Goal: Information Seeking & Learning: Learn about a topic

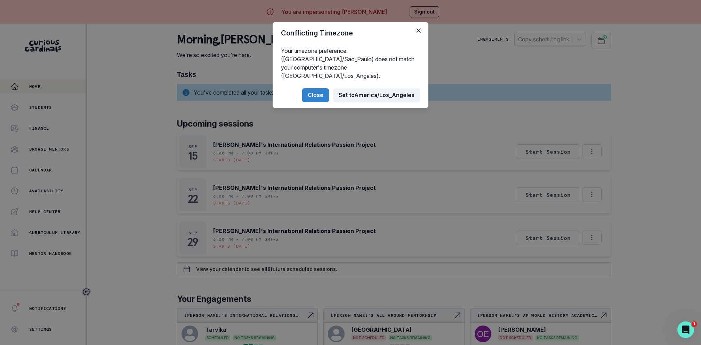
click at [359, 88] on button "Set to [GEOGRAPHIC_DATA]/Los_Angeles" at bounding box center [376, 95] width 87 height 14
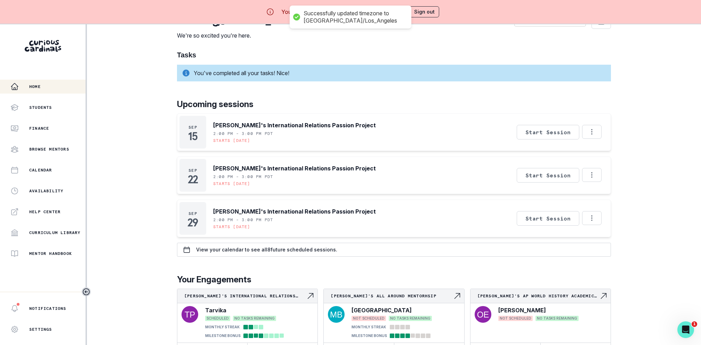
scroll to position [24, 0]
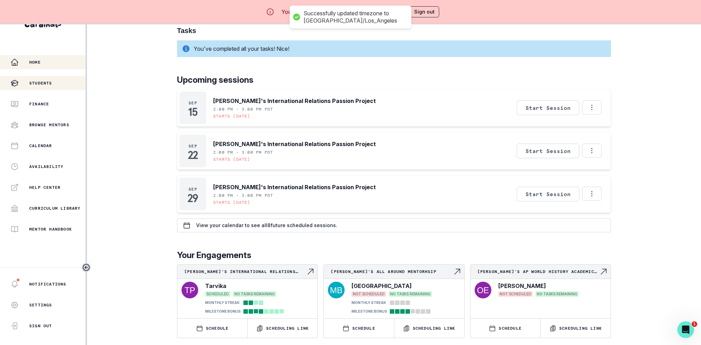
click at [45, 80] on p "Students" at bounding box center [40, 83] width 23 height 6
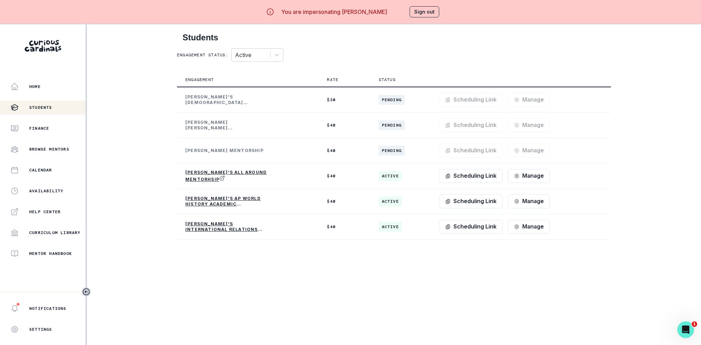
click at [299, 280] on main "Students Engagement status: Active Engagement Rate Status [PERSON_NAME]'s [DEMO…" at bounding box center [393, 196] width 445 height 345
click at [45, 90] on div "Home" at bounding box center [47, 86] width 75 height 8
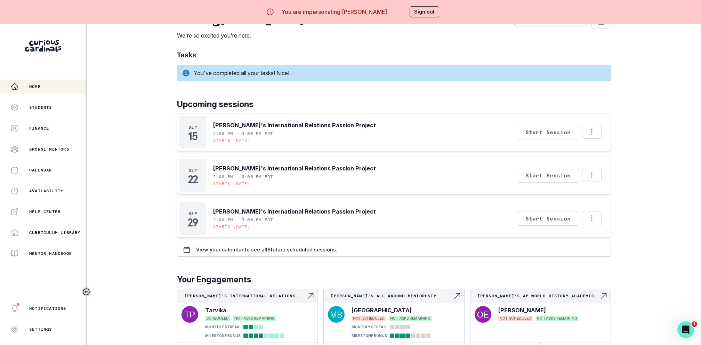
scroll to position [24, 0]
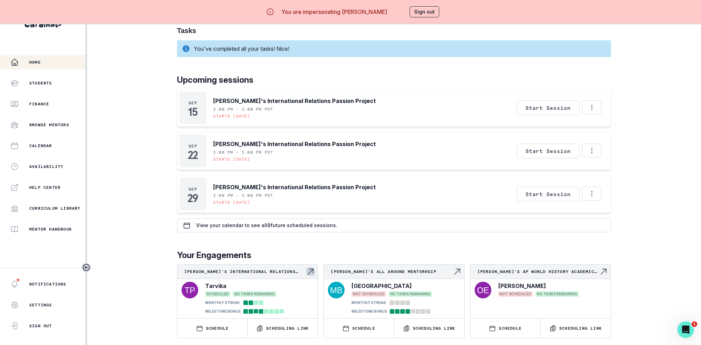
click at [235, 274] on div "[PERSON_NAME]'s International Relations Passion Project" at bounding box center [247, 272] width 140 height 14
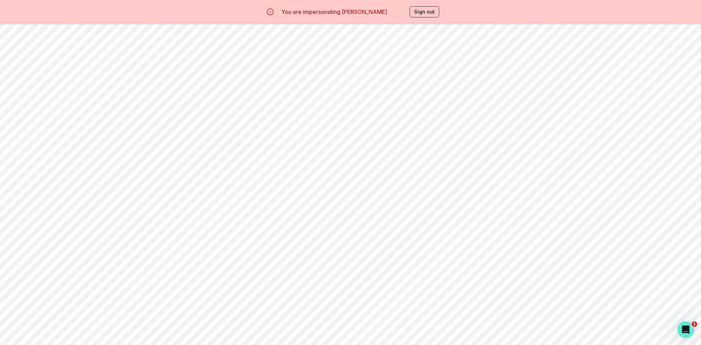
click at [571, 39] on div "Engagement Story Link Email Family Scheduling Link Manage Request Engagement Pa…" at bounding box center [393, 181] width 603 height 346
click at [645, 99] on button "Read notes" at bounding box center [646, 102] width 52 height 15
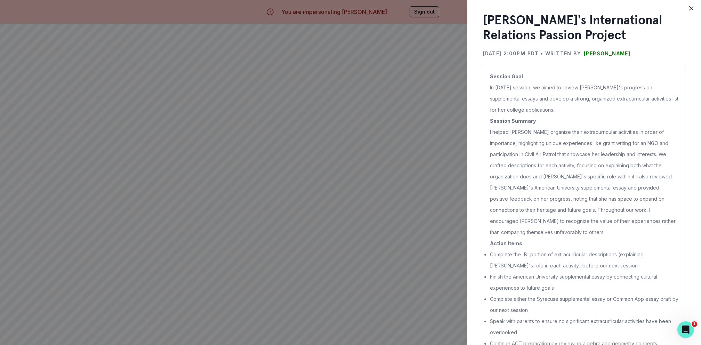
scroll to position [22, 0]
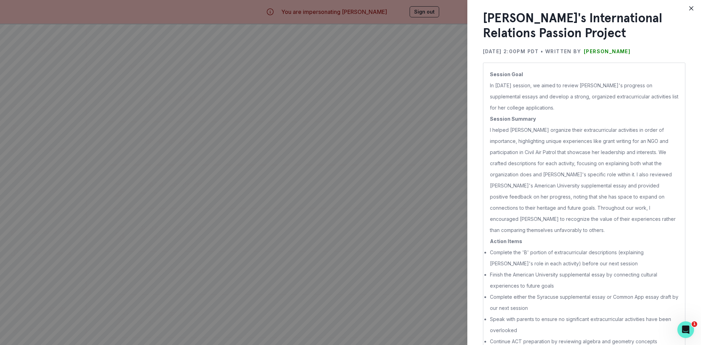
click at [412, 178] on div "[PERSON_NAME]'s International Relations Passion Project [DATE] 2:00PM PDT • Wri…" at bounding box center [350, 172] width 701 height 345
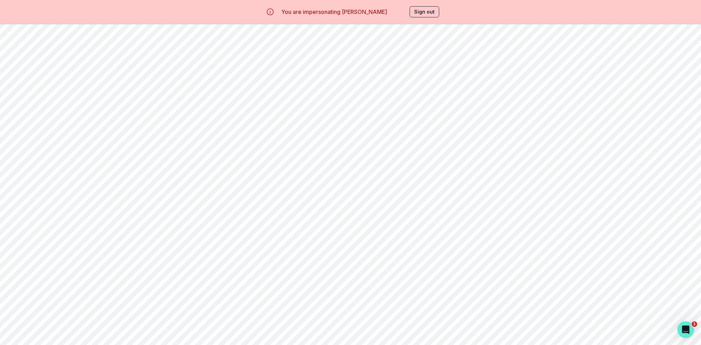
click at [420, 14] on button "Sign out" at bounding box center [425, 11] width 30 height 11
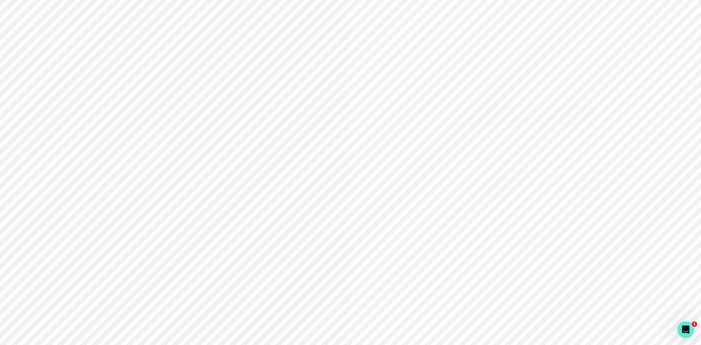
click at [478, 118] on div "Sign in with Google" at bounding box center [525, 116] width 124 height 8
